Goal: Find specific page/section: Find specific page/section

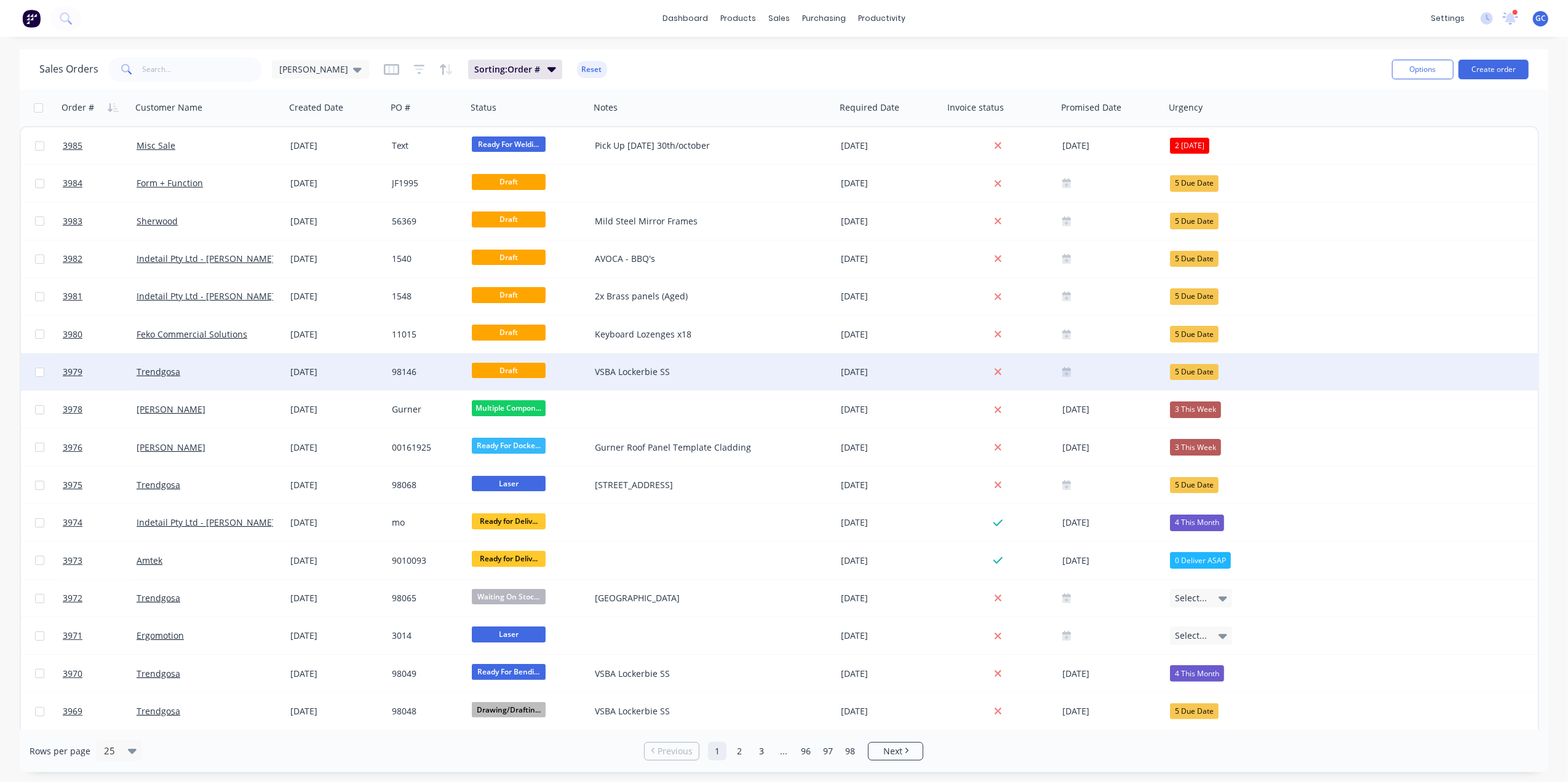
click at [262, 372] on div "Trendgosa" at bounding box center [204, 372] width 136 height 12
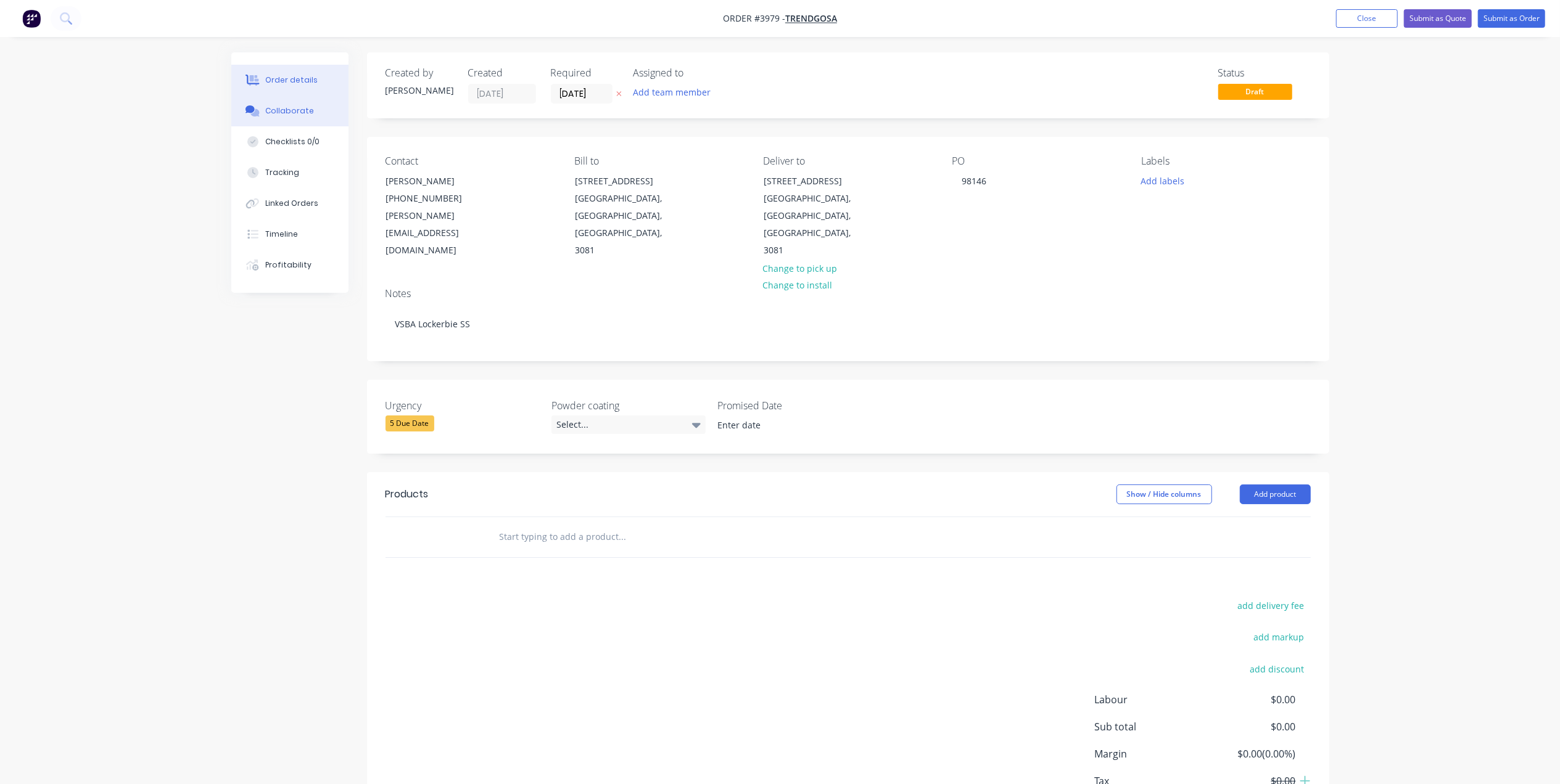
click at [300, 114] on div "Collaborate" at bounding box center [290, 111] width 49 height 11
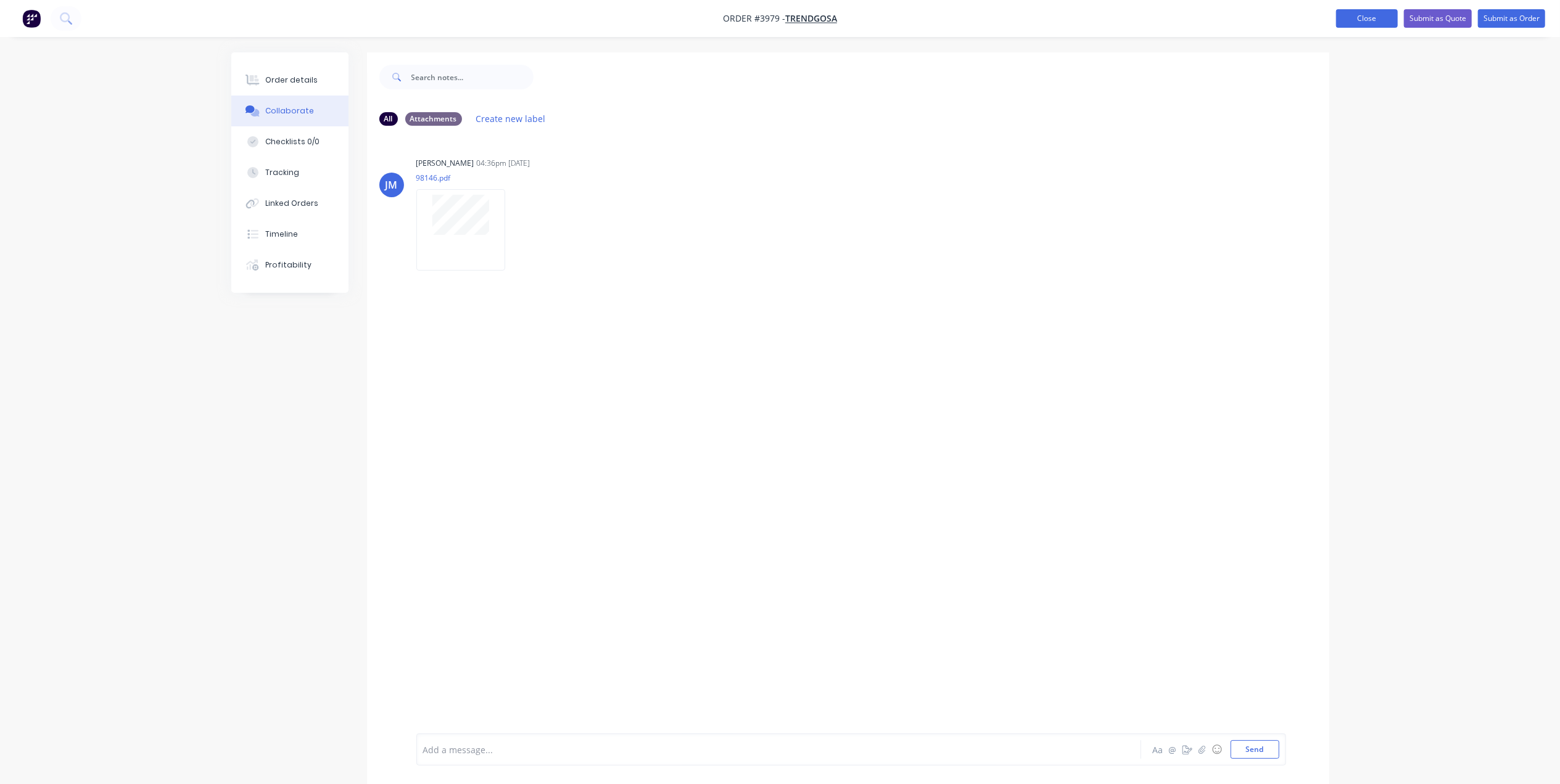
click at [1355, 16] on button "Close" at bounding box center [1367, 19] width 62 height 19
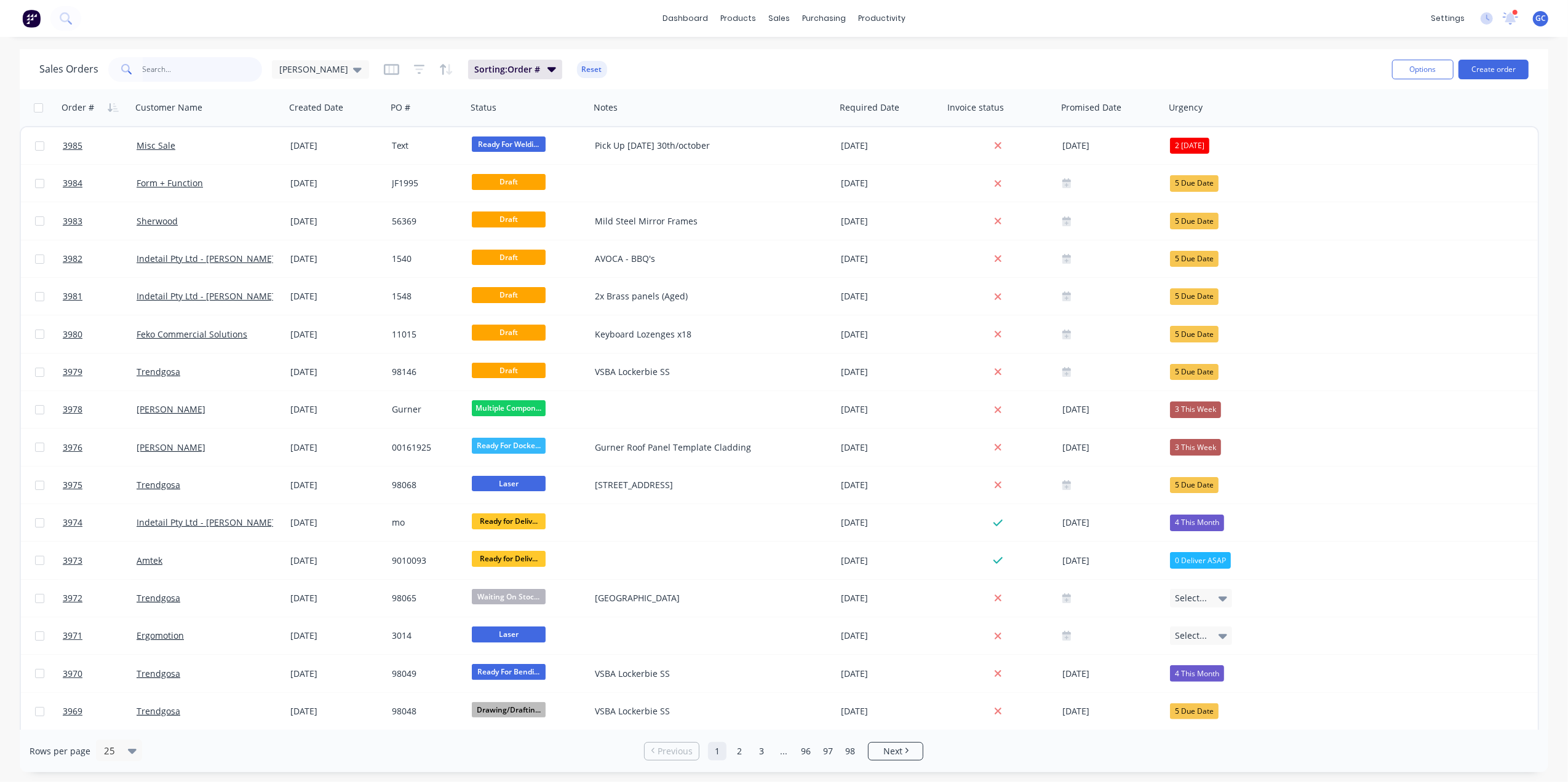
click at [178, 64] on input "text" at bounding box center [203, 69] width 120 height 24
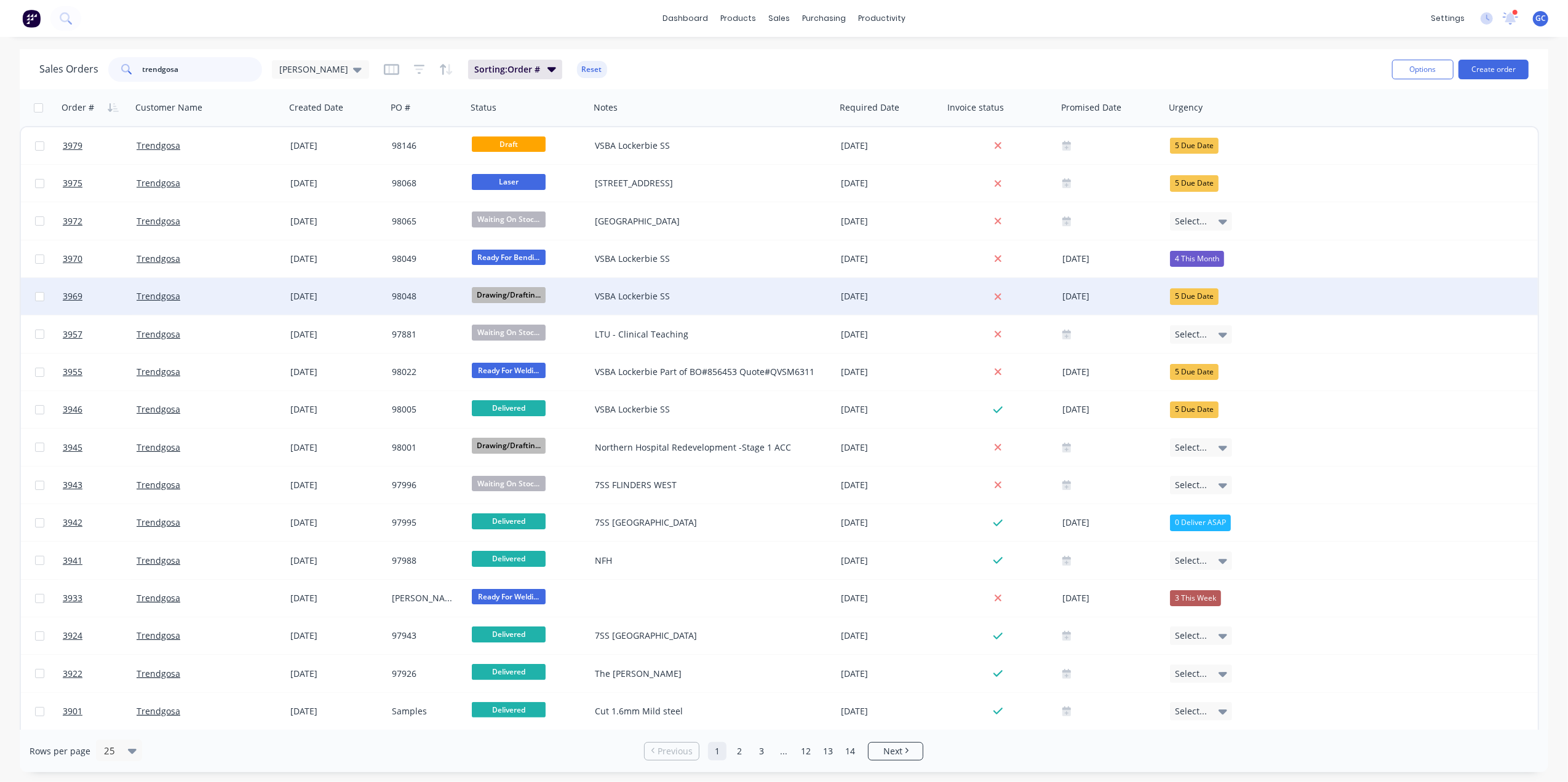
type input "trendgosa"
click at [639, 292] on div "VSBA Lockerbie SS" at bounding box center [707, 296] width 225 height 12
click at [403, 298] on div "98048" at bounding box center [425, 296] width 66 height 12
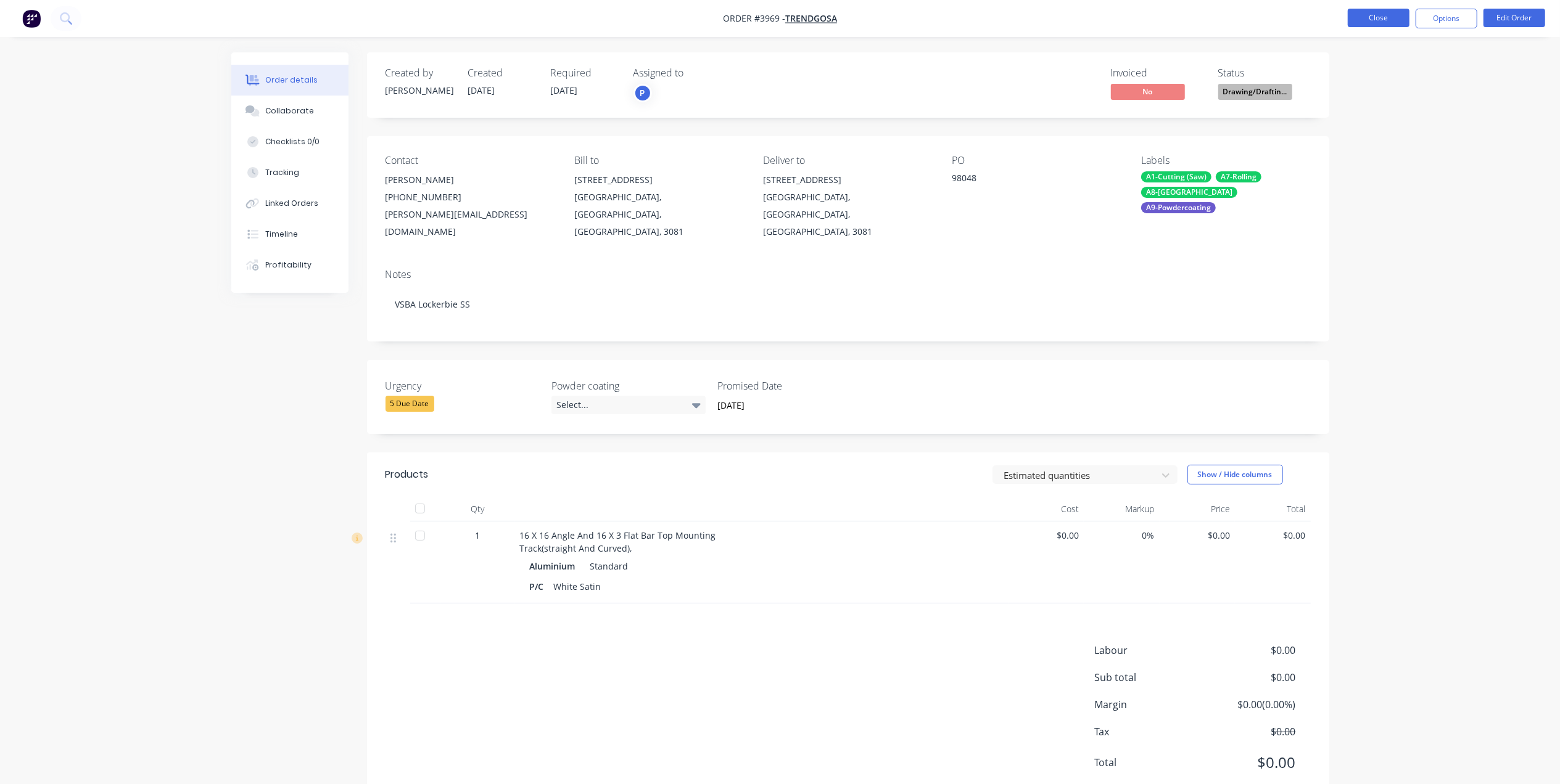
click at [1373, 13] on button "Close" at bounding box center [1378, 18] width 62 height 19
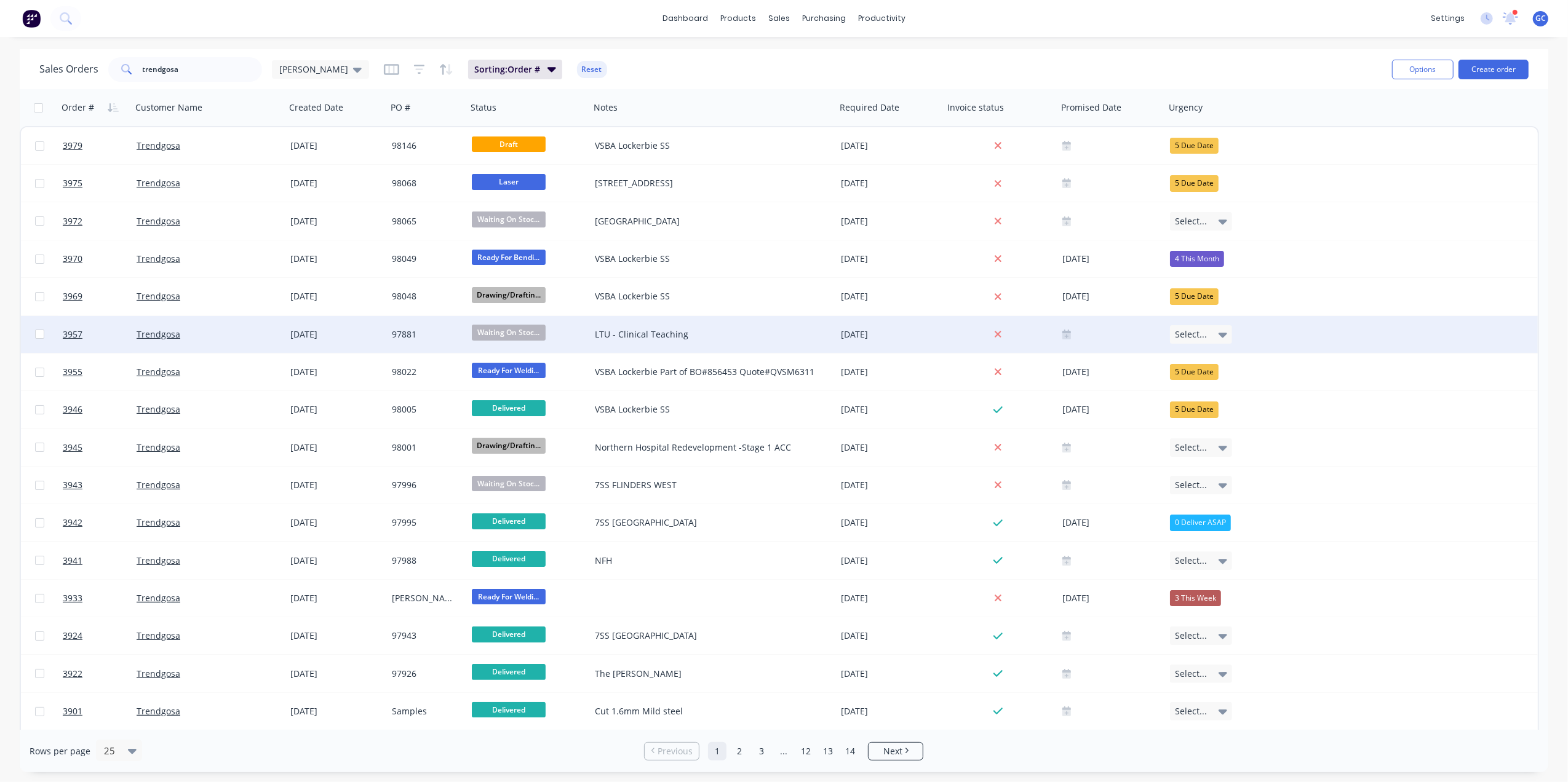
click at [445, 325] on div "97881" at bounding box center [427, 335] width 80 height 37
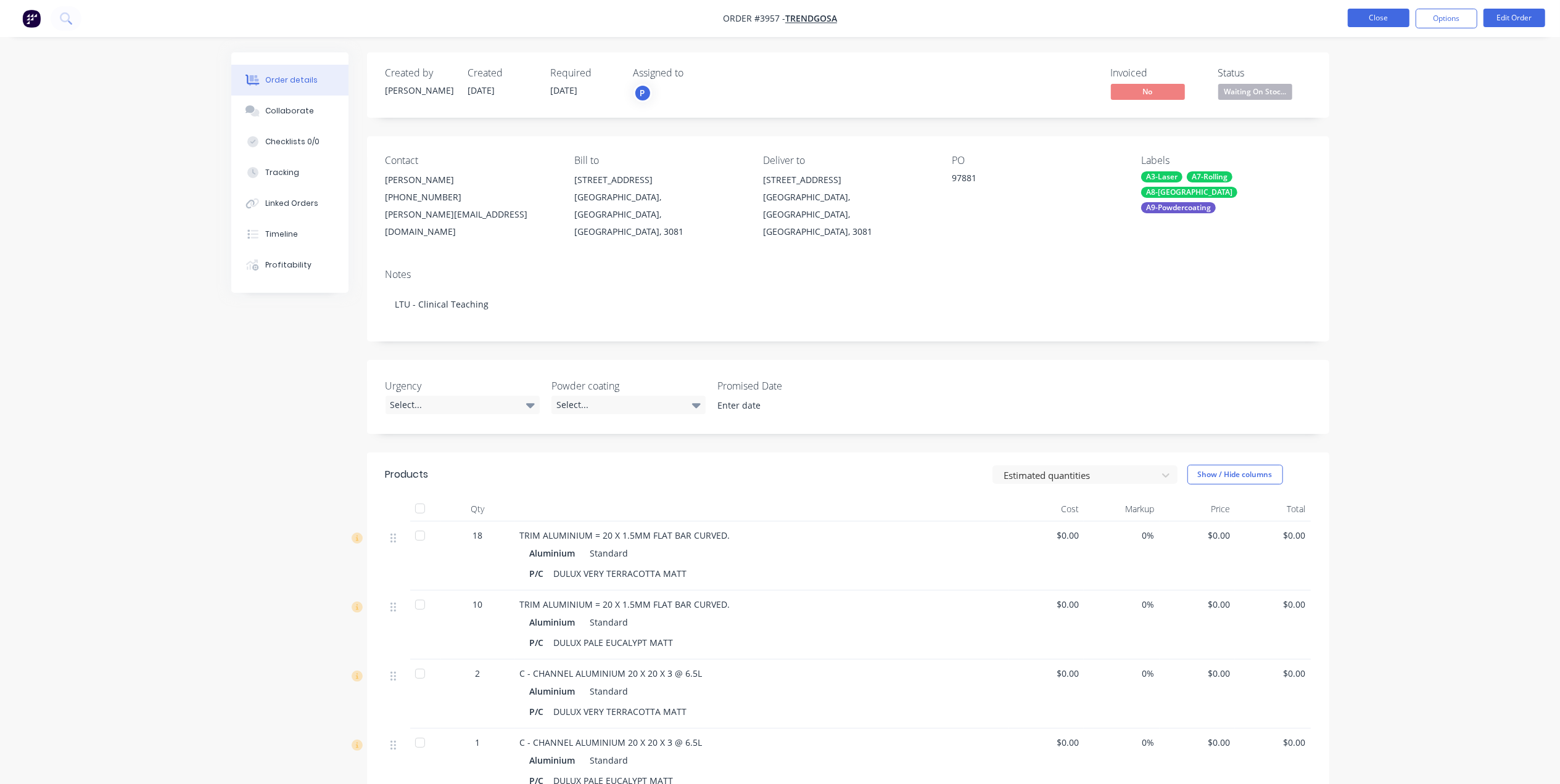
click at [1365, 21] on button "Close" at bounding box center [1378, 18] width 62 height 19
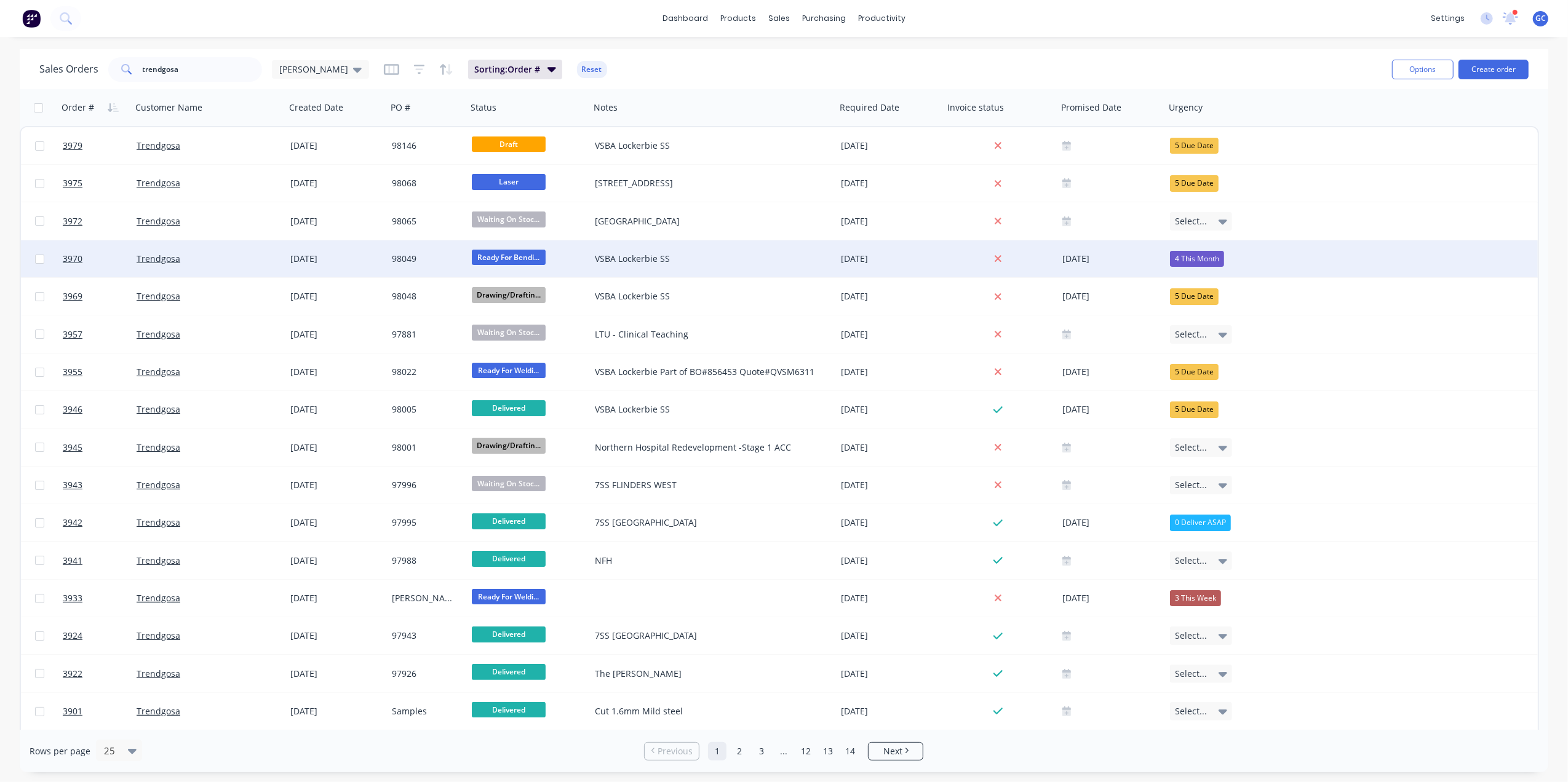
click at [385, 268] on div "[DATE]" at bounding box center [336, 259] width 101 height 37
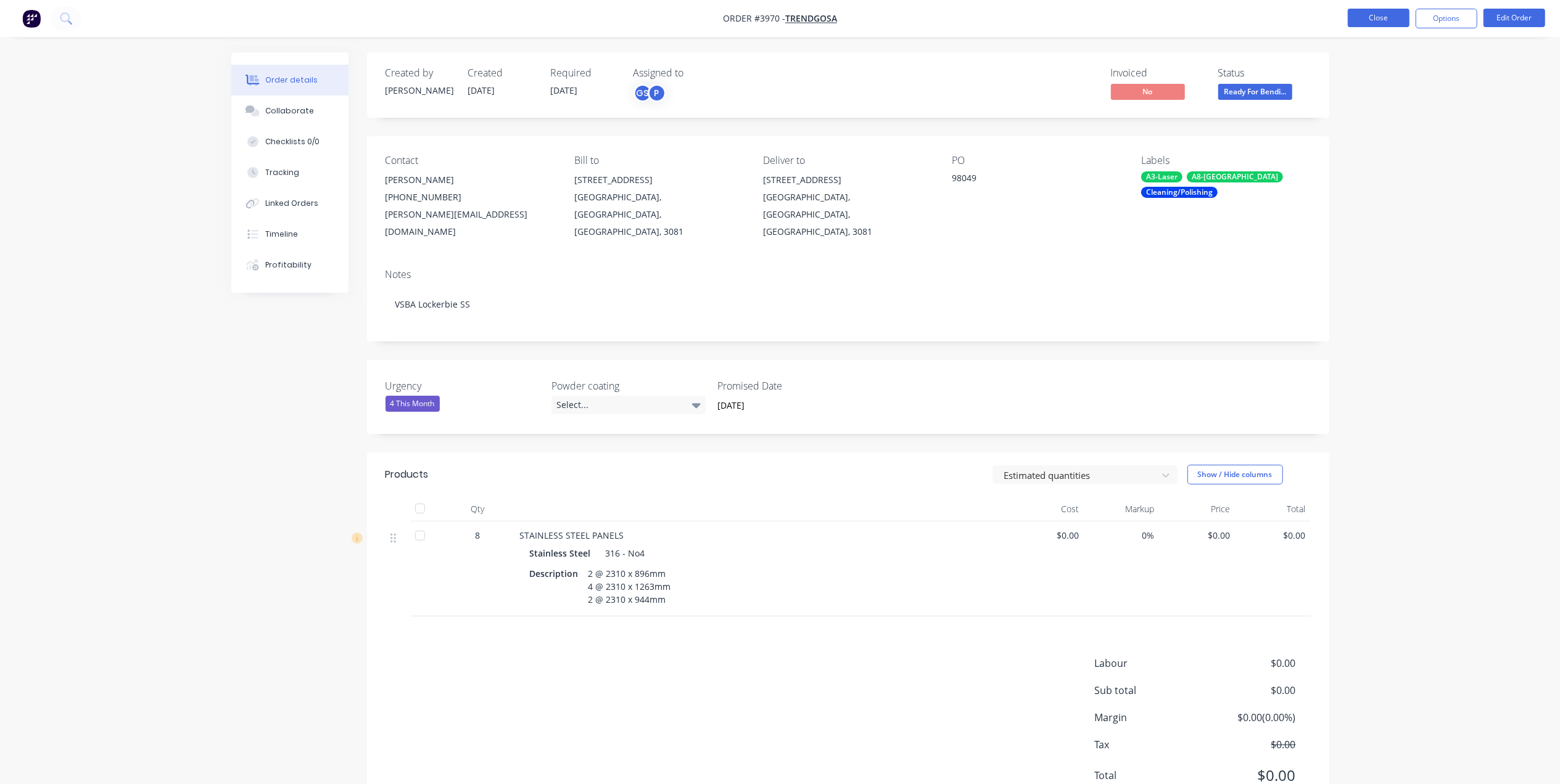
click at [1365, 17] on button "Close" at bounding box center [1378, 18] width 62 height 19
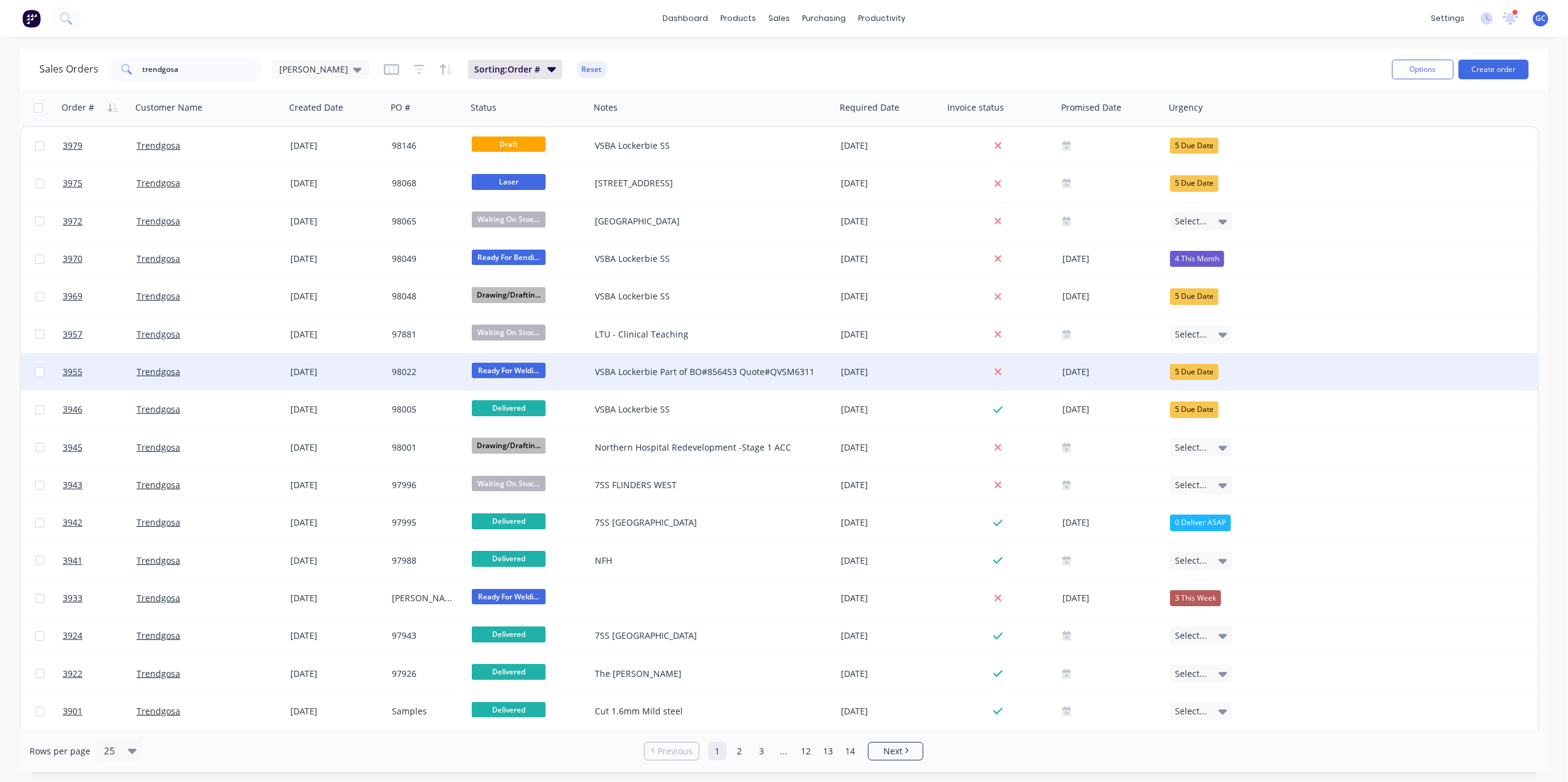
click at [448, 375] on div "98022" at bounding box center [425, 372] width 66 height 12
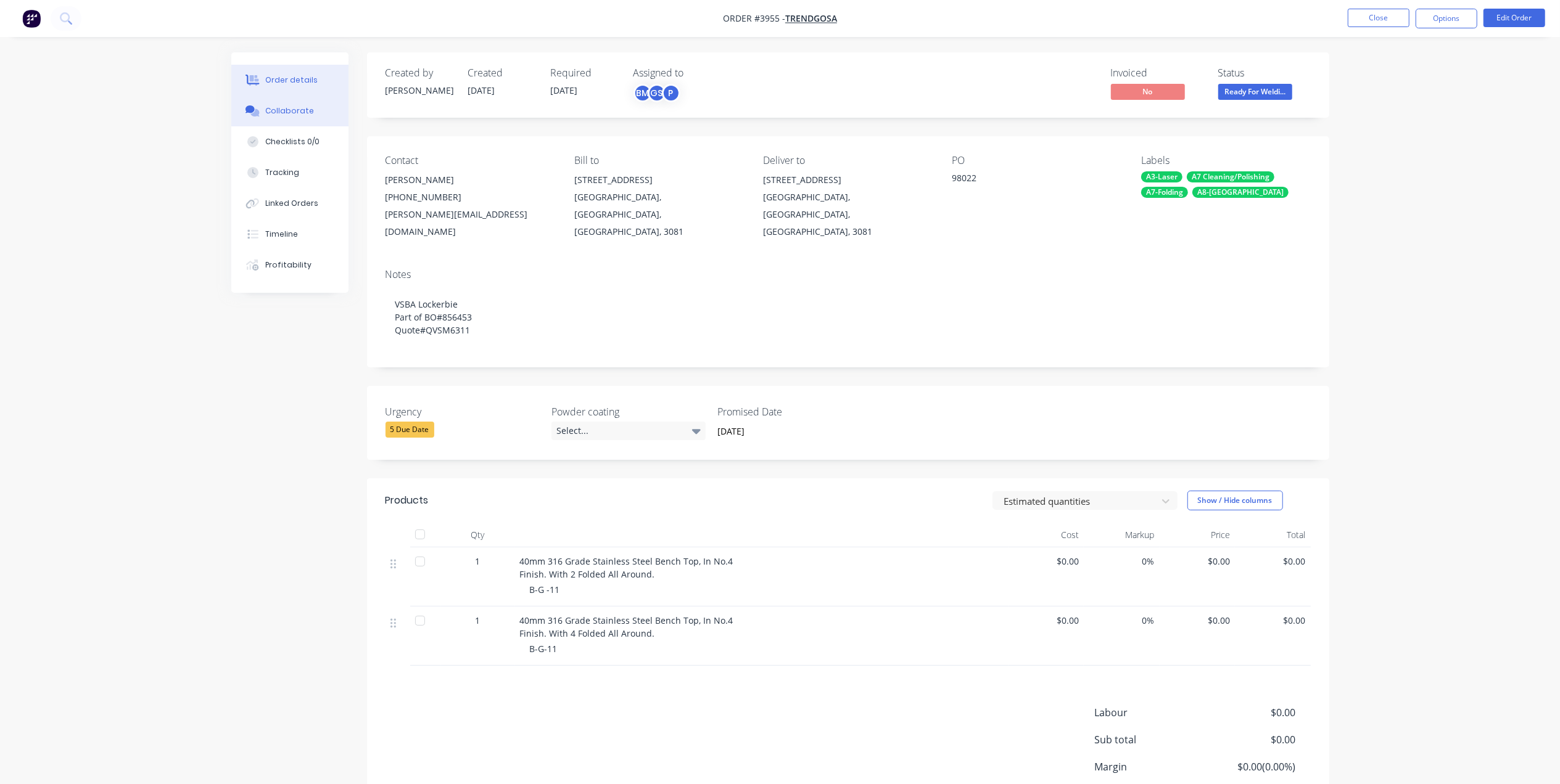
click at [287, 104] on button "Collaborate" at bounding box center [290, 111] width 117 height 31
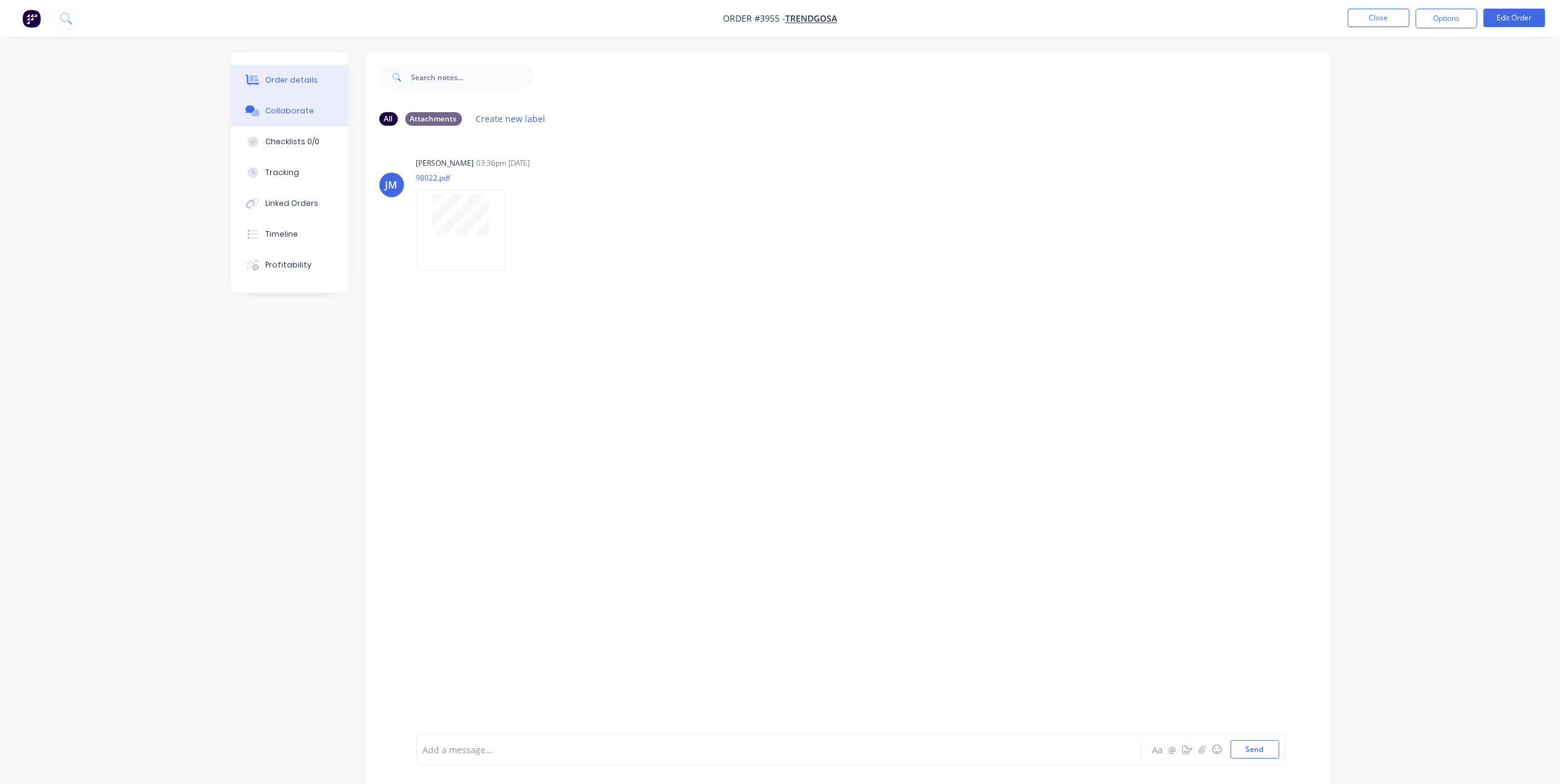
click at [326, 92] on button "Order details" at bounding box center [290, 79] width 117 height 31
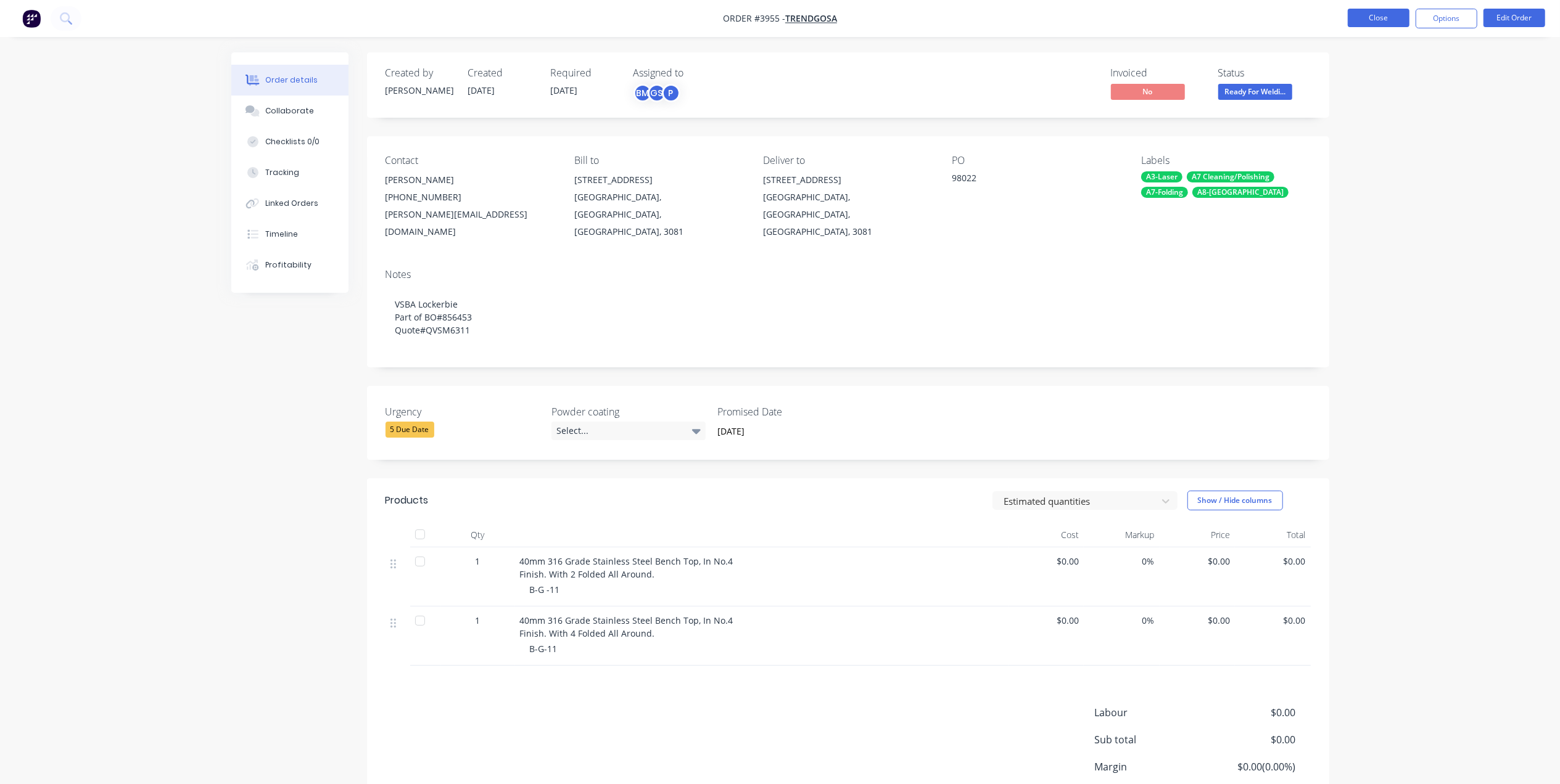
click at [1395, 16] on button "Close" at bounding box center [1378, 18] width 62 height 19
